Goal: Information Seeking & Learning: Learn about a topic

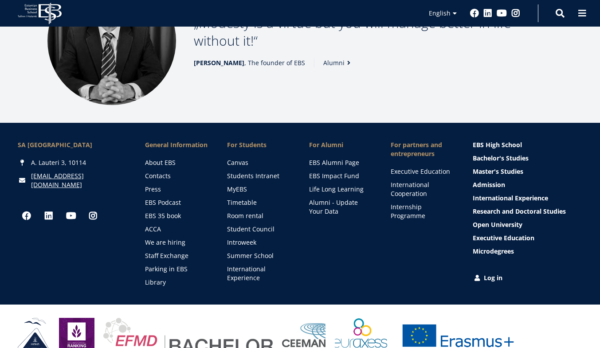
scroll to position [1168, 0]
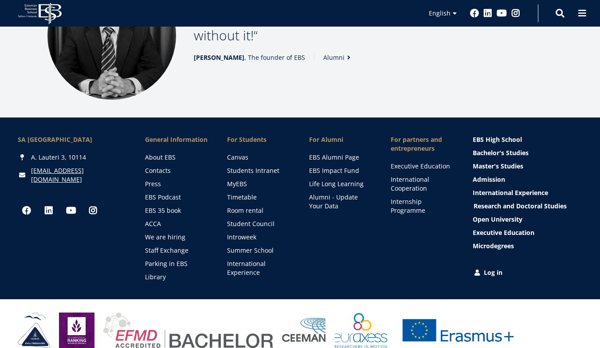
click at [544, 202] on link "Research and Doctoral Studies" at bounding box center [529, 206] width 110 height 9
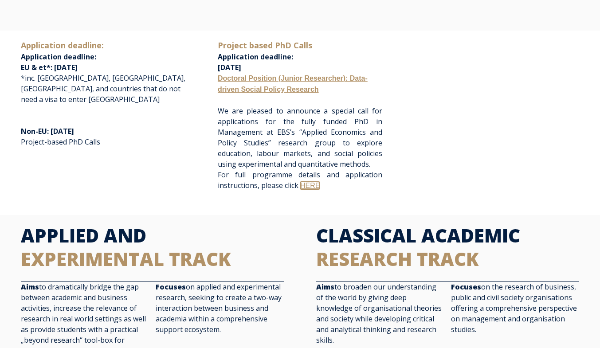
scroll to position [173, 0]
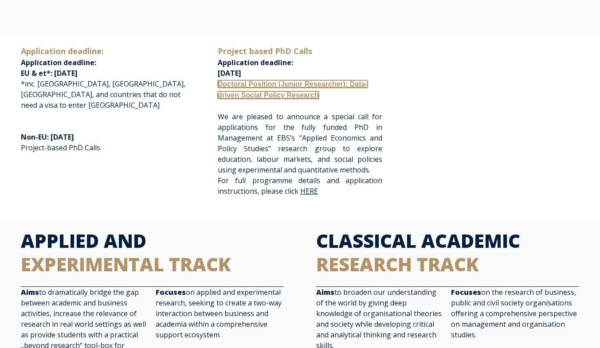
click at [271, 90] on p "Project based PhD Calls Application deadline: November 1st, 2025 Doctoral Posit…" at bounding box center [300, 72] width 165 height 55
click at [290, 84] on link "Doctoral Position (Junior Researcher): Data-driven Social Policy Research" at bounding box center [293, 89] width 150 height 19
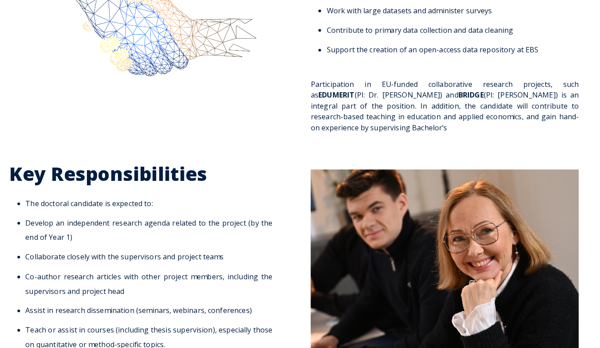
scroll to position [486, 0]
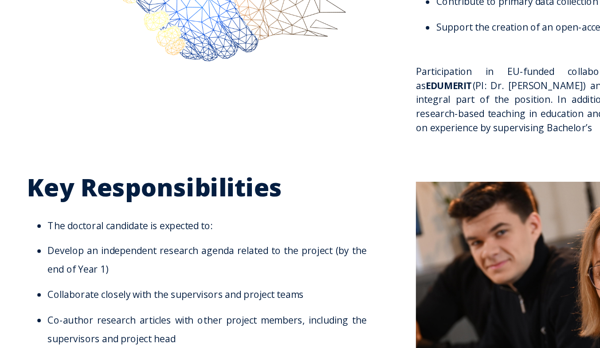
click at [361, 154] on div "The Position The doctoral researcher will be embedded in a team led by Prof. [P…" at bounding box center [300, 30] width 600 height 251
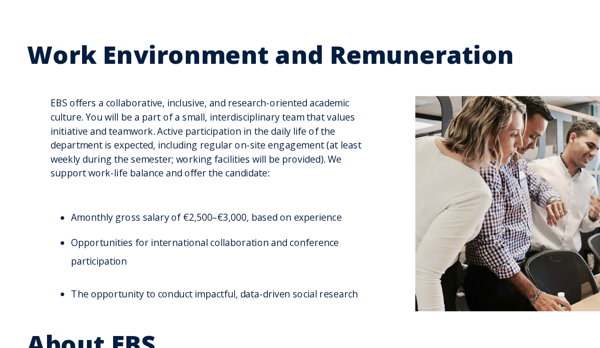
scroll to position [1386, 0]
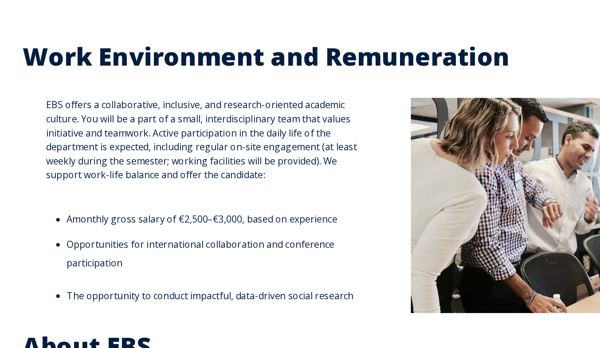
drag, startPoint x: 204, startPoint y: 152, endPoint x: 159, endPoint y: 176, distance: 51.0
click at [159, 176] on span "EBS offers a collaborative, inclusive, and research-oriented academic culture. …" at bounding box center [162, 235] width 246 height 157
click at [145, 181] on span "EBS offers a collaborative, inclusive, and research-oriented academic culture. …" at bounding box center [162, 235] width 246 height 157
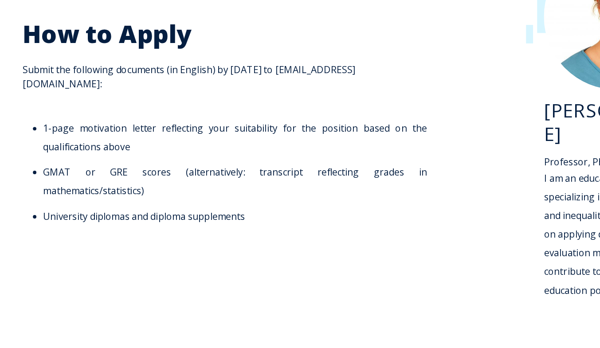
scroll to position [1234, 0]
